Goal: Browse casually

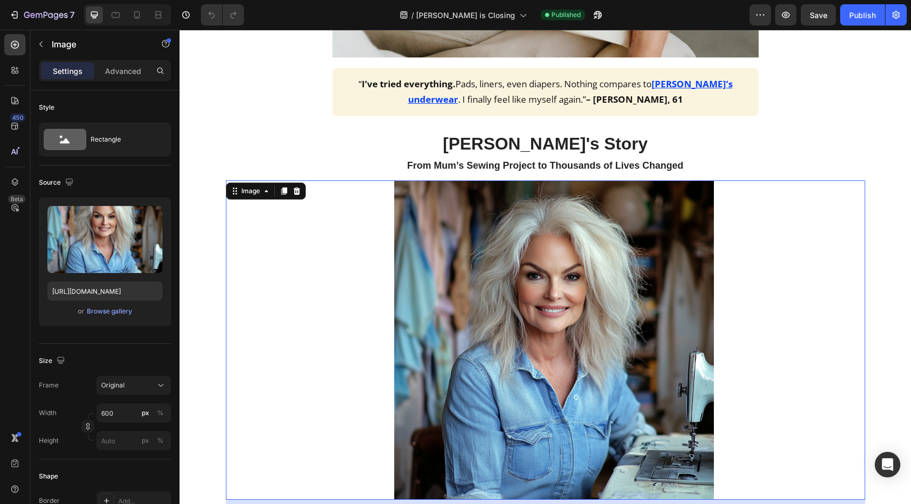
scroll to position [914, 0]
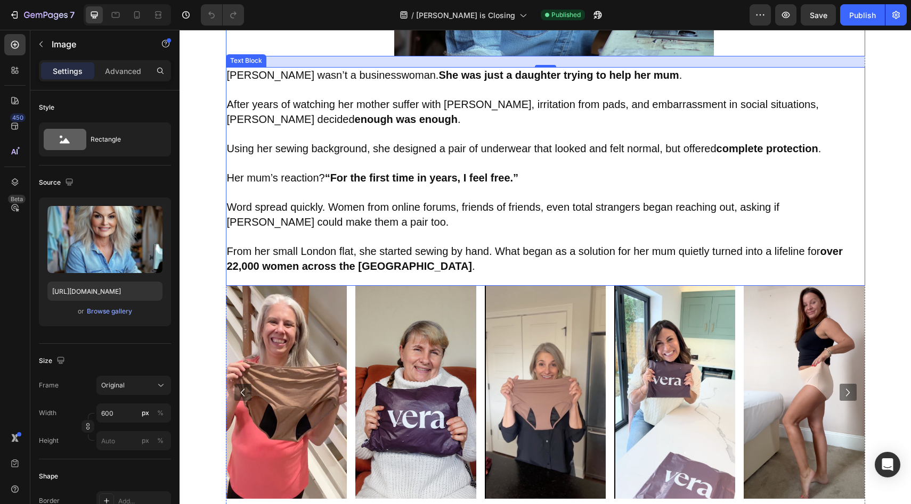
click at [578, 212] on span "Word spread quickly. Women from online forums, friends of friends, even total s…" at bounding box center [503, 214] width 552 height 27
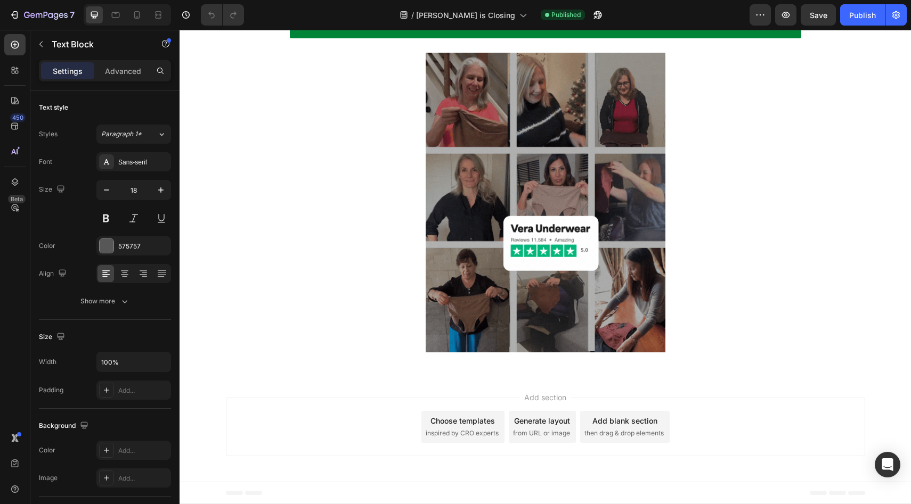
scroll to position [3825, 0]
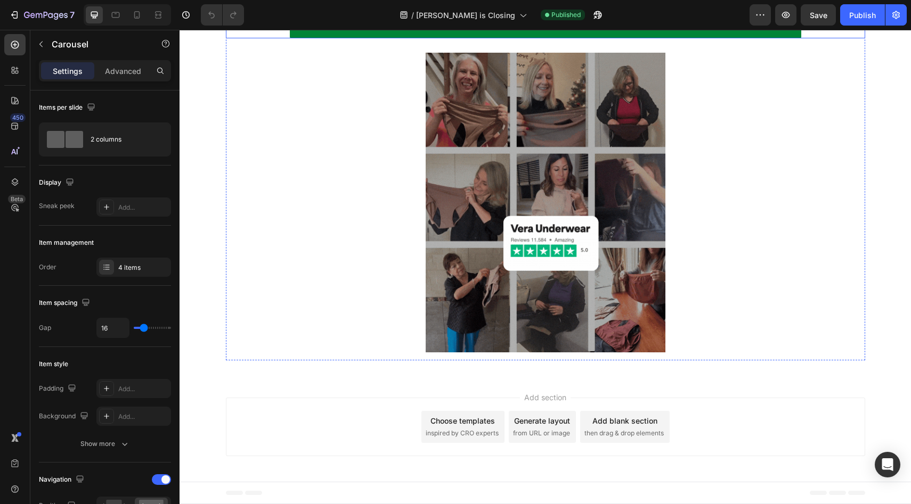
scroll to position [4467, 0]
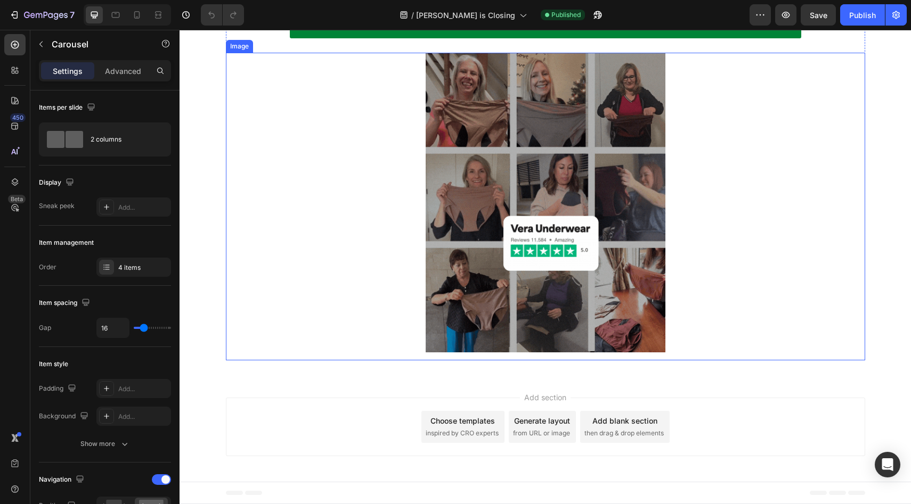
click at [598, 251] on img at bounding box center [545, 203] width 240 height 300
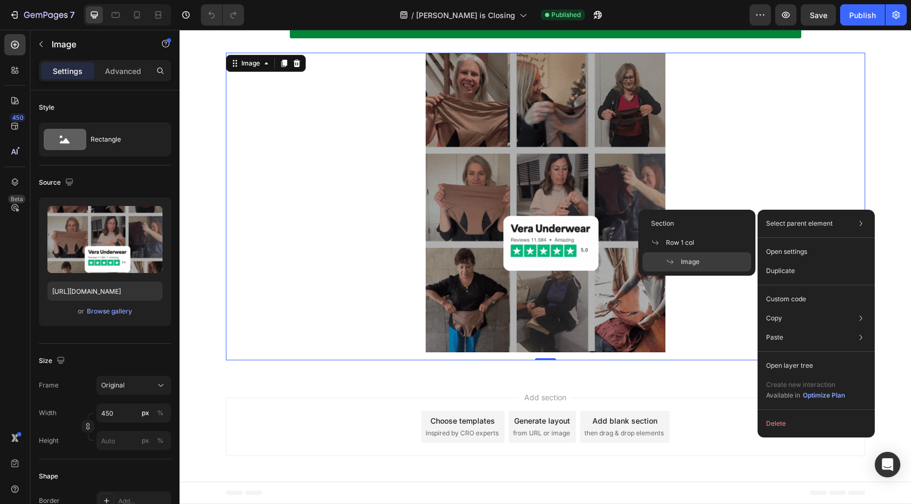
click at [709, 379] on div "Add section Choose templates inspired by CRO experts Generate layout from URL o…" at bounding box center [544, 428] width 731 height 105
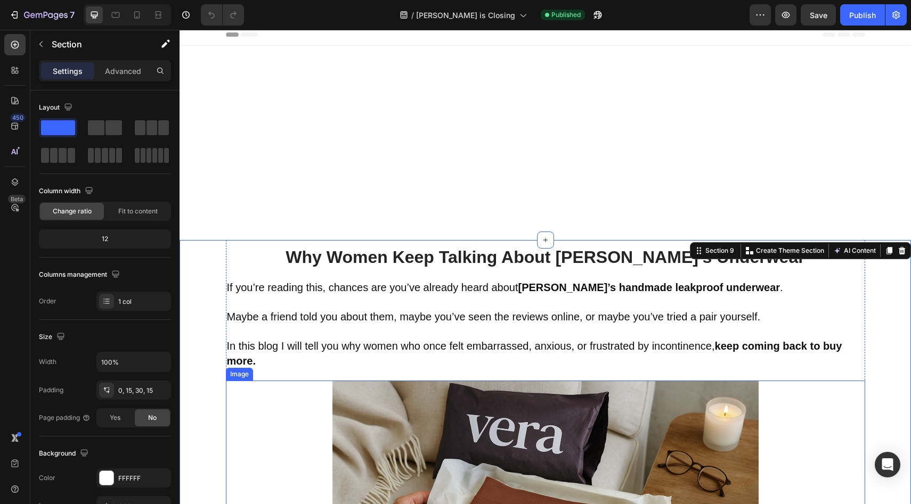
scroll to position [0, 0]
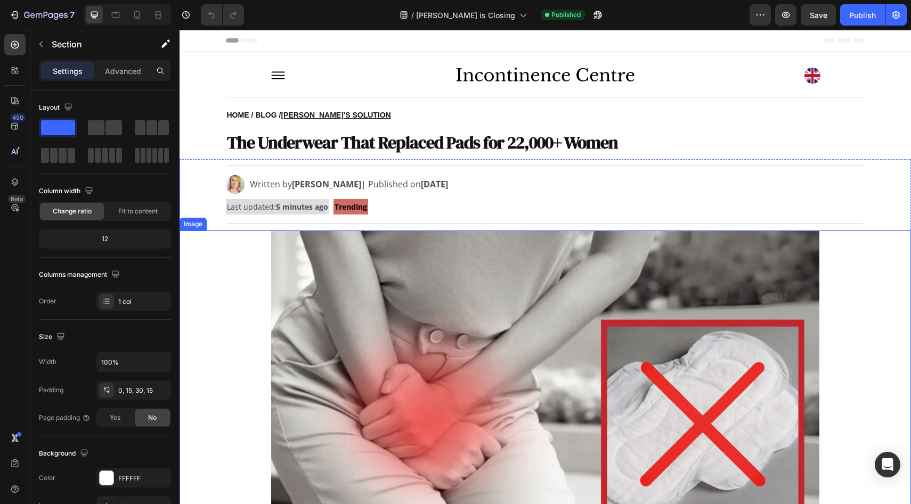
click at [888, 287] on div at bounding box center [544, 416] width 731 height 370
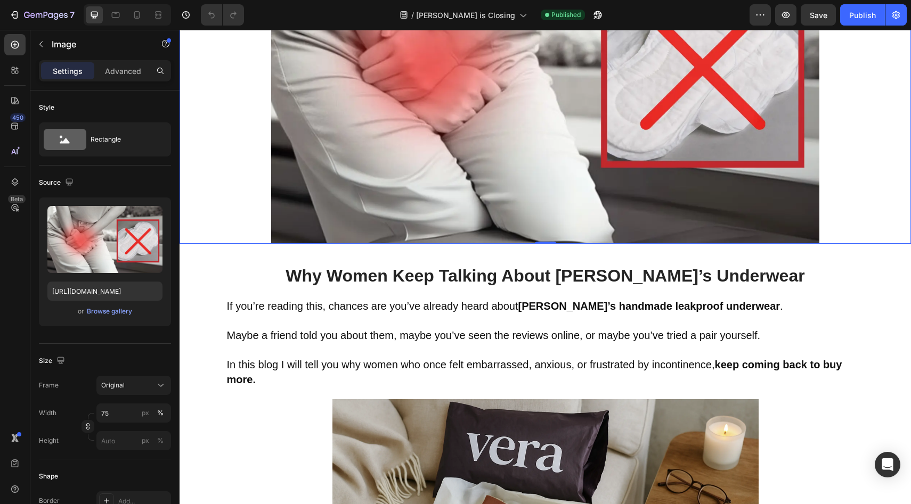
scroll to position [1256, 0]
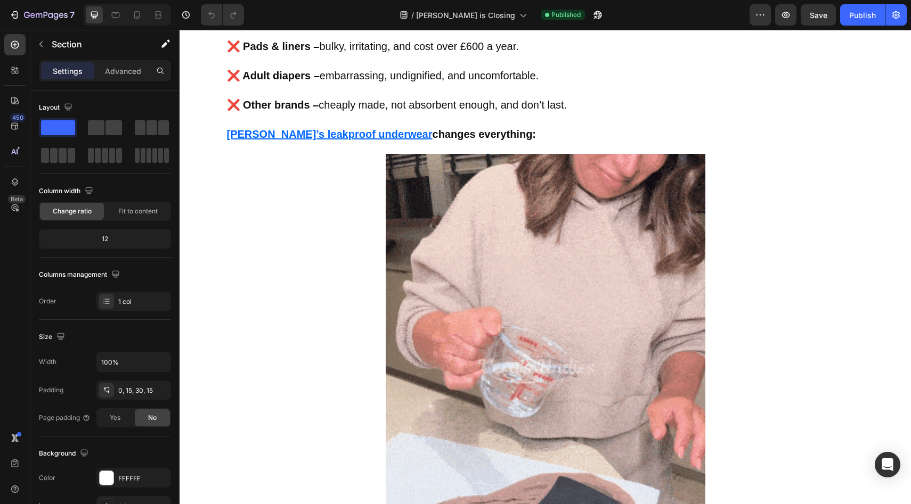
scroll to position [2469, 0]
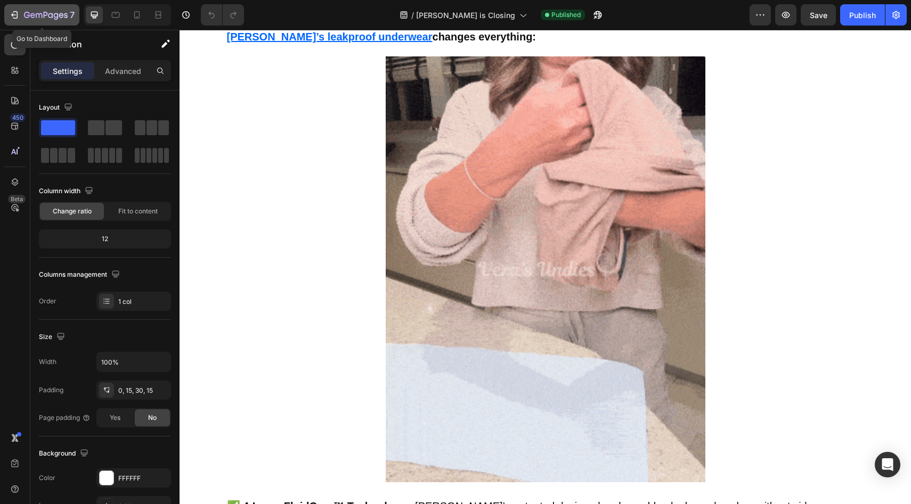
click at [39, 14] on icon "button" at bounding box center [46, 15] width 44 height 9
